Goal: Obtain resource: Obtain resource

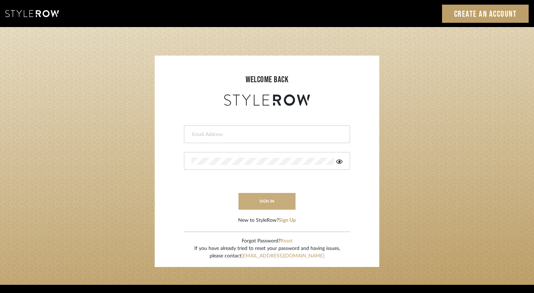
type input "[EMAIL_ADDRESS][DOMAIN_NAME]"
click at [269, 209] on button "sign in" at bounding box center [266, 201] width 57 height 17
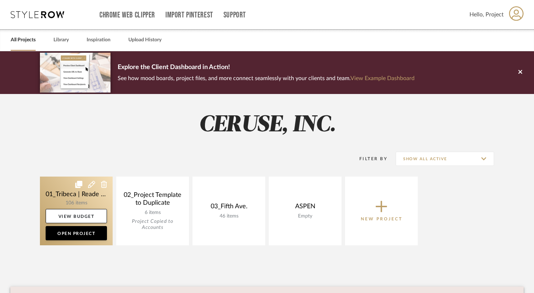
click at [57, 195] on link at bounding box center [76, 211] width 73 height 69
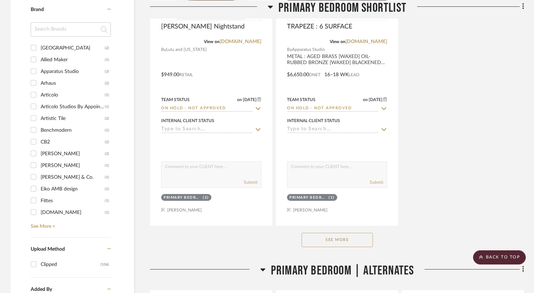
scroll to position [925, 0]
click at [36, 155] on input "David Ariel Rugs (2)" at bounding box center [33, 154] width 11 height 11
checkbox input "true"
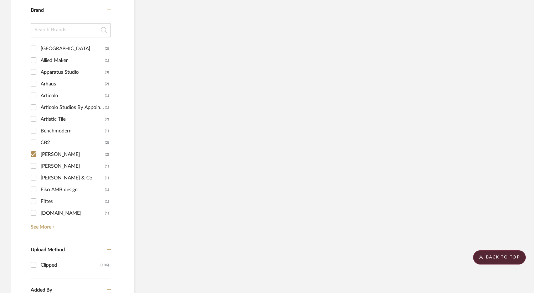
scroll to position [483, 0]
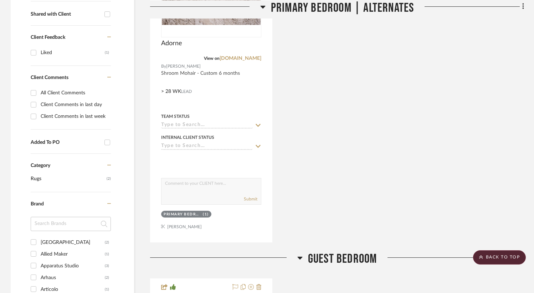
scroll to position [295, 0]
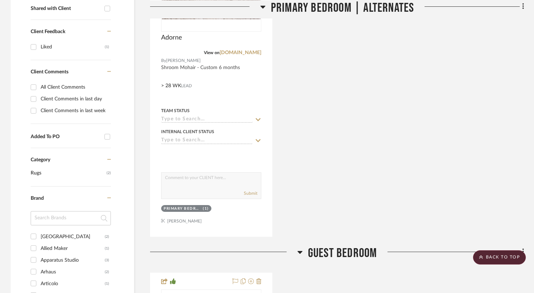
click at [76, 174] on span "Rugs" at bounding box center [68, 173] width 74 height 12
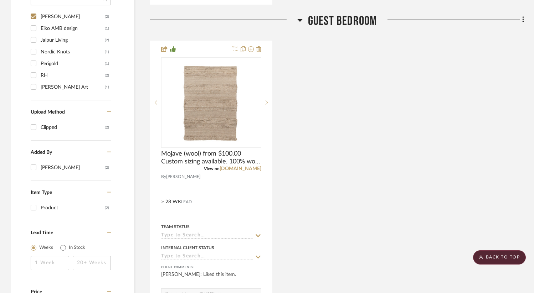
scroll to position [535, 0]
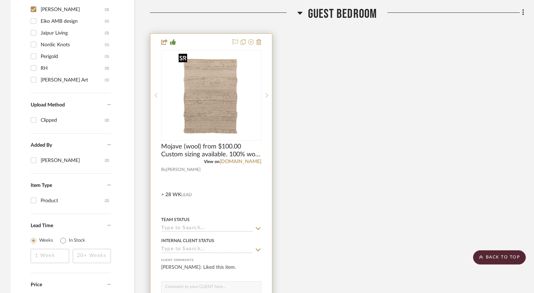
click at [225, 113] on img "0" at bounding box center [211, 95] width 71 height 89
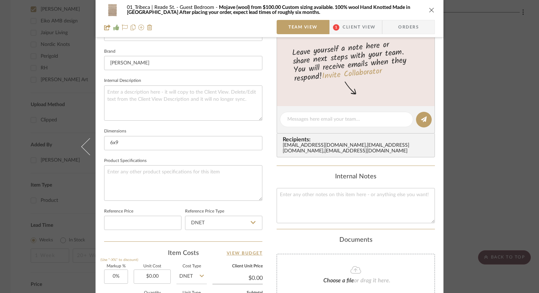
scroll to position [0, 0]
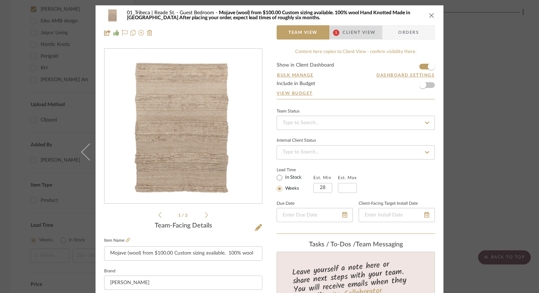
click at [355, 31] on span "Client View" at bounding box center [359, 32] width 33 height 14
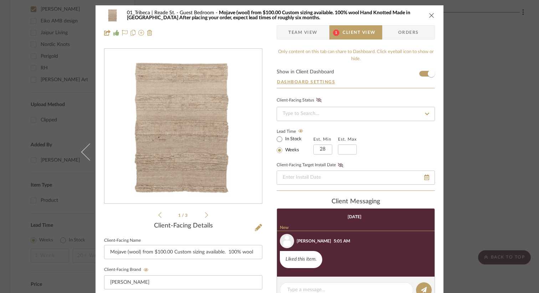
click at [429, 16] on icon "close" at bounding box center [432, 15] width 6 height 6
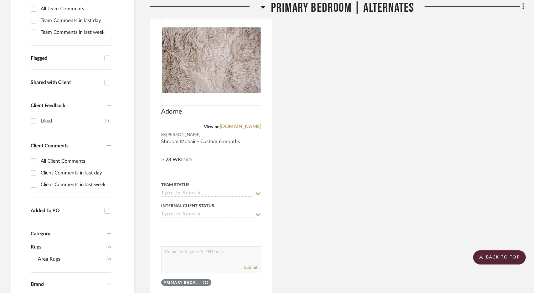
scroll to position [212, 0]
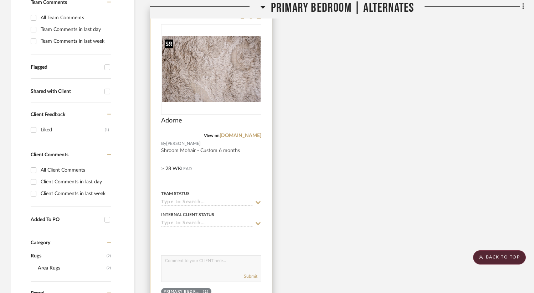
click at [221, 87] on img "0" at bounding box center [211, 69] width 99 height 66
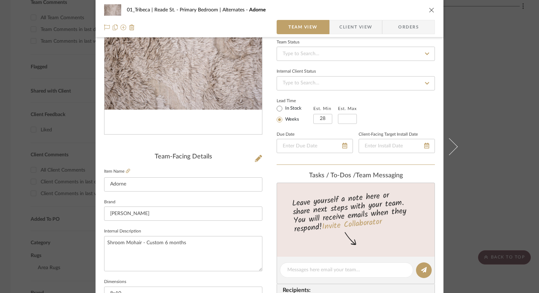
scroll to position [0, 0]
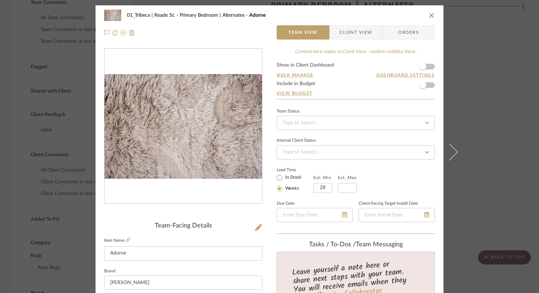
click at [343, 32] on span "Client View" at bounding box center [355, 32] width 33 height 14
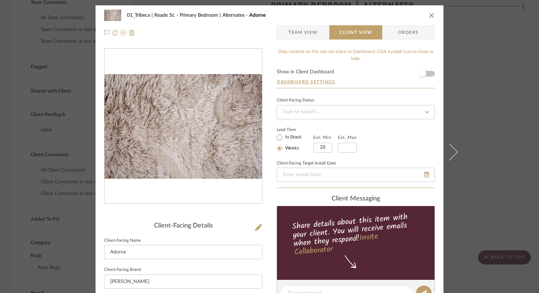
click at [400, 38] on span "Orders" at bounding box center [408, 32] width 36 height 14
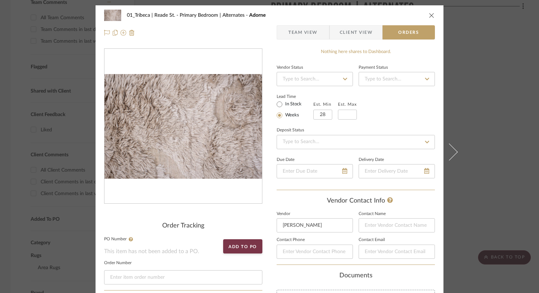
click at [346, 39] on span "Client View" at bounding box center [356, 32] width 33 height 14
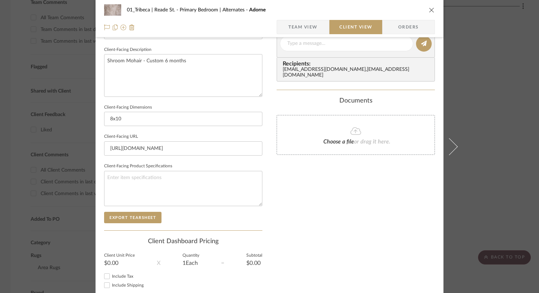
scroll to position [293, 0]
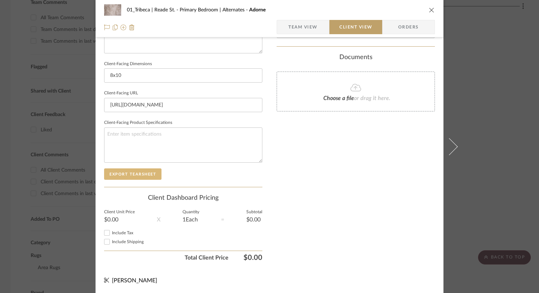
click at [119, 173] on button "Export Tearsheet" at bounding box center [132, 174] width 57 height 11
